Goal: Information Seeking & Learning: Learn about a topic

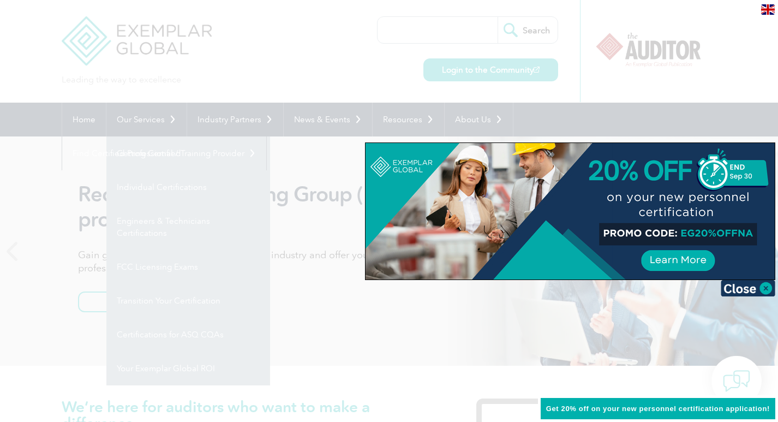
click at [81, 120] on div at bounding box center [389, 211] width 778 height 422
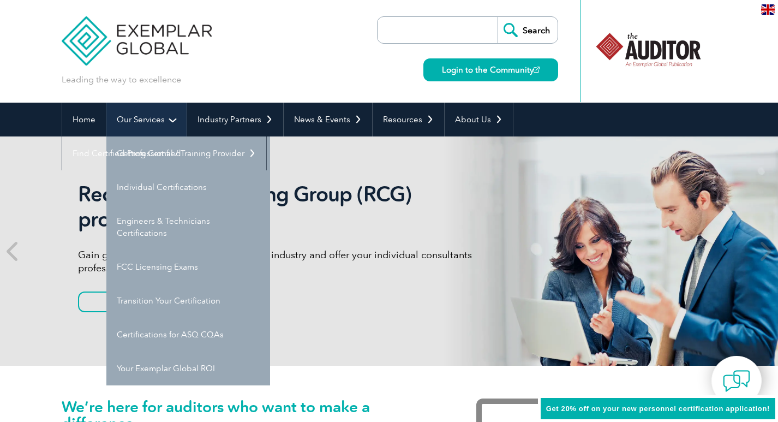
click at [144, 118] on link "Our Services" at bounding box center [146, 120] width 80 height 34
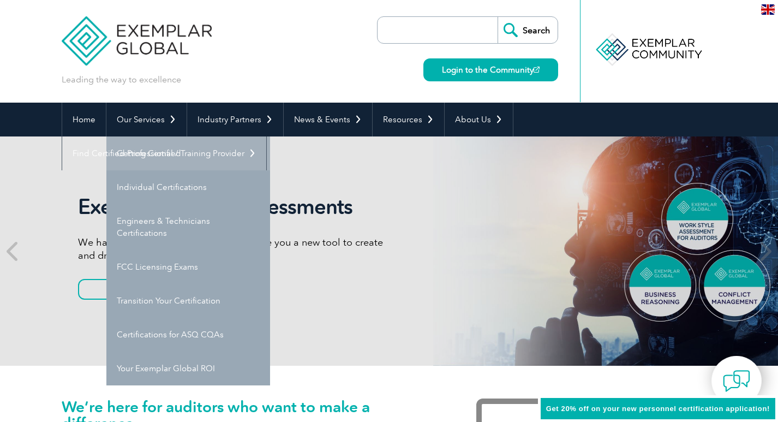
click at [154, 151] on link "Getting Certified" at bounding box center [188, 153] width 164 height 34
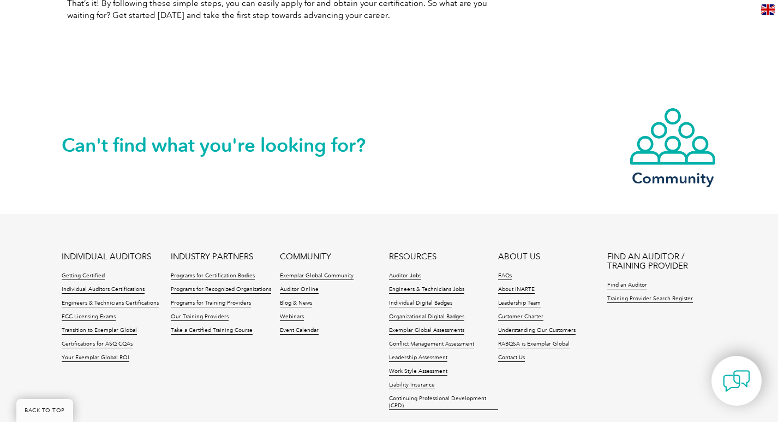
scroll to position [1398, 0]
click at [213, 275] on link "Programs for Certification Bodies" at bounding box center [213, 276] width 84 height 8
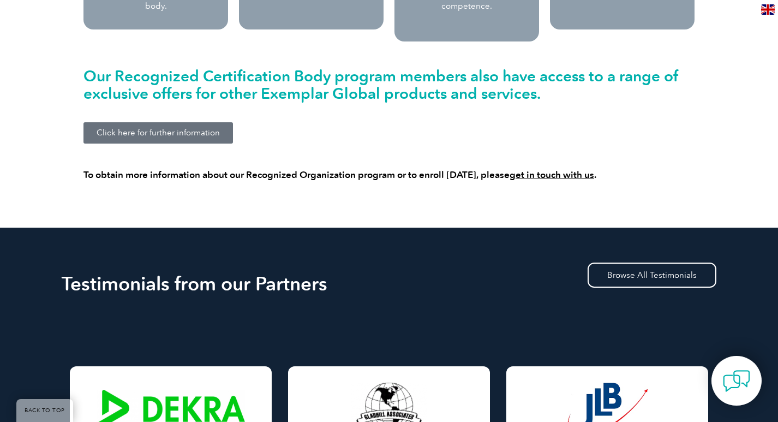
scroll to position [1180, 0]
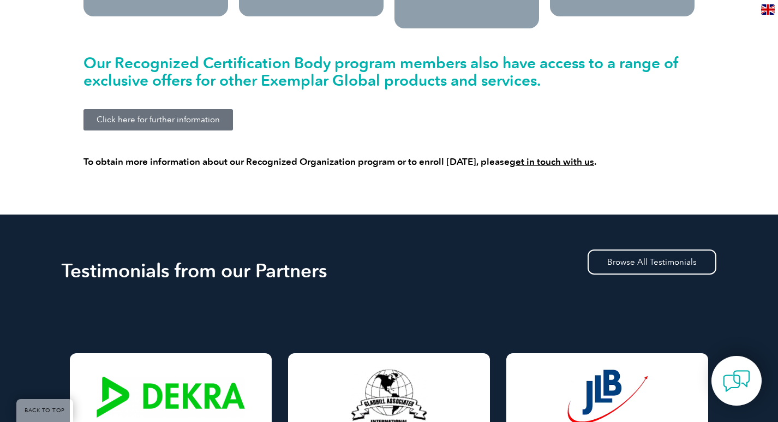
click at [172, 109] on link "Click here for further information" at bounding box center [158, 119] width 150 height 21
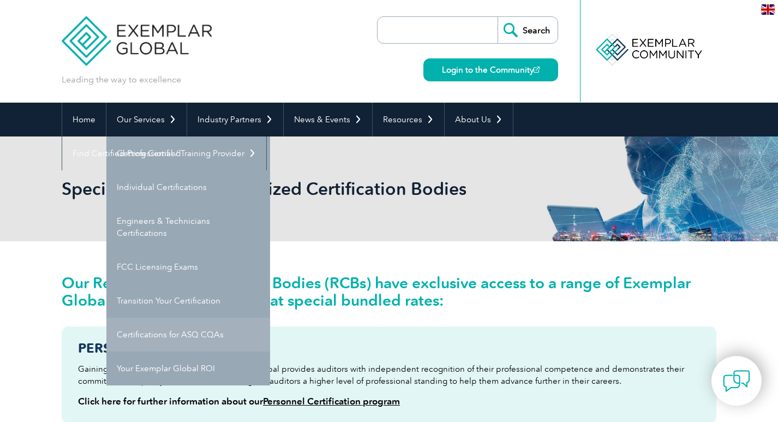
click at [162, 331] on link "Certifications for ASQ CQAs" at bounding box center [188, 335] width 164 height 34
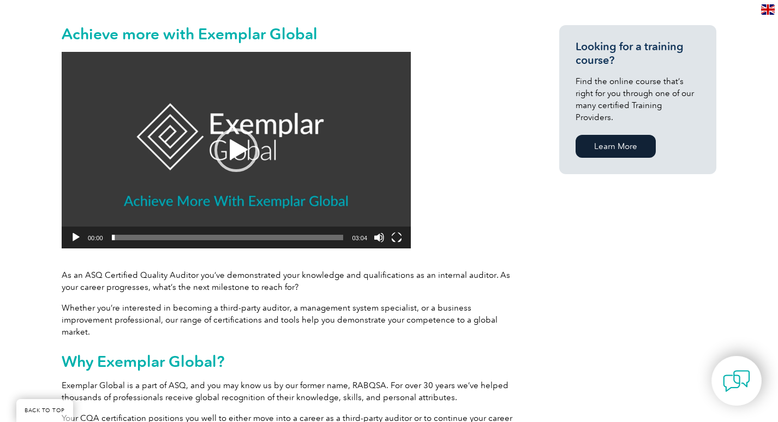
scroll to position [273, 0]
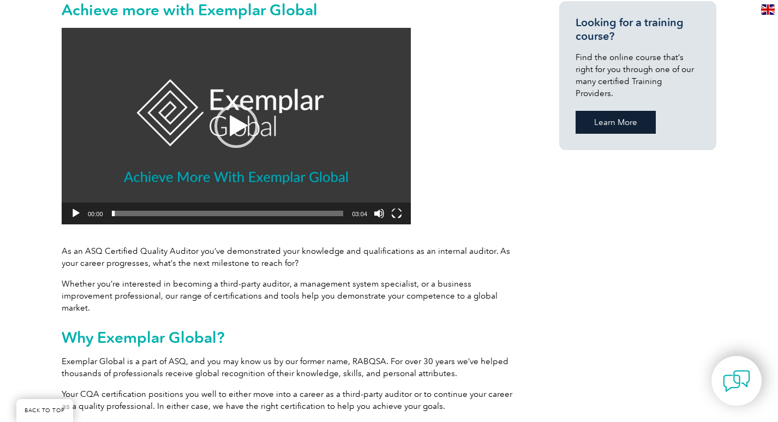
click at [608, 111] on link "Learn More" at bounding box center [616, 122] width 80 height 23
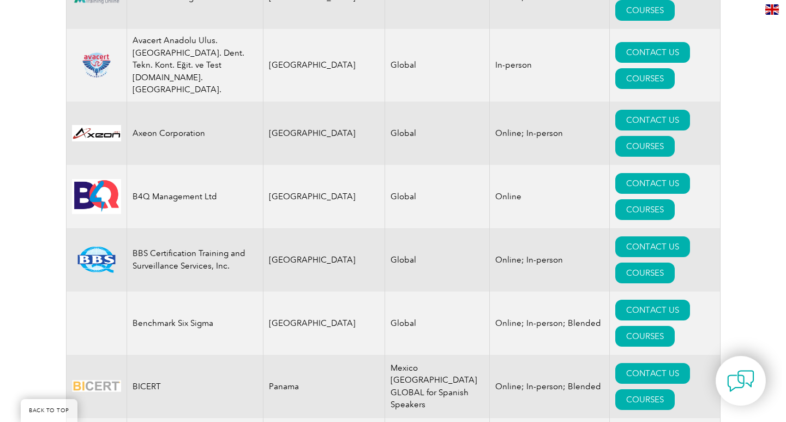
scroll to position [1801, 0]
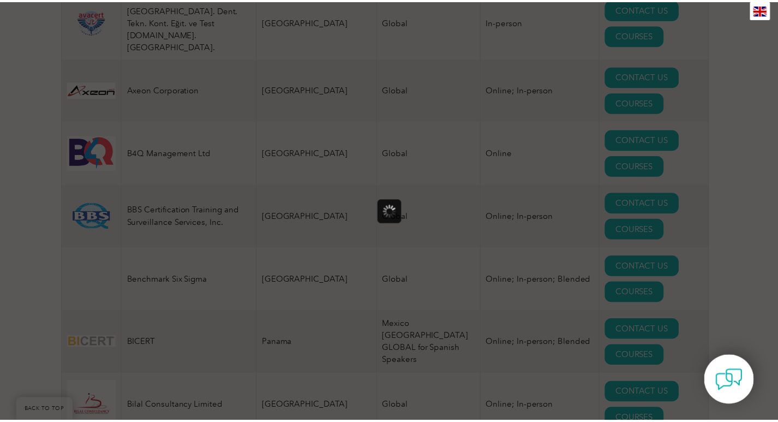
scroll to position [0, 0]
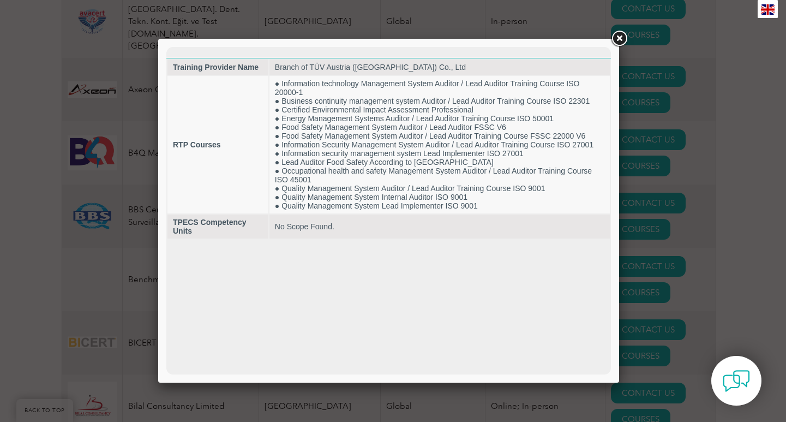
click at [617, 42] on link at bounding box center [620, 39] width 20 height 20
